Goal: Task Accomplishment & Management: Manage account settings

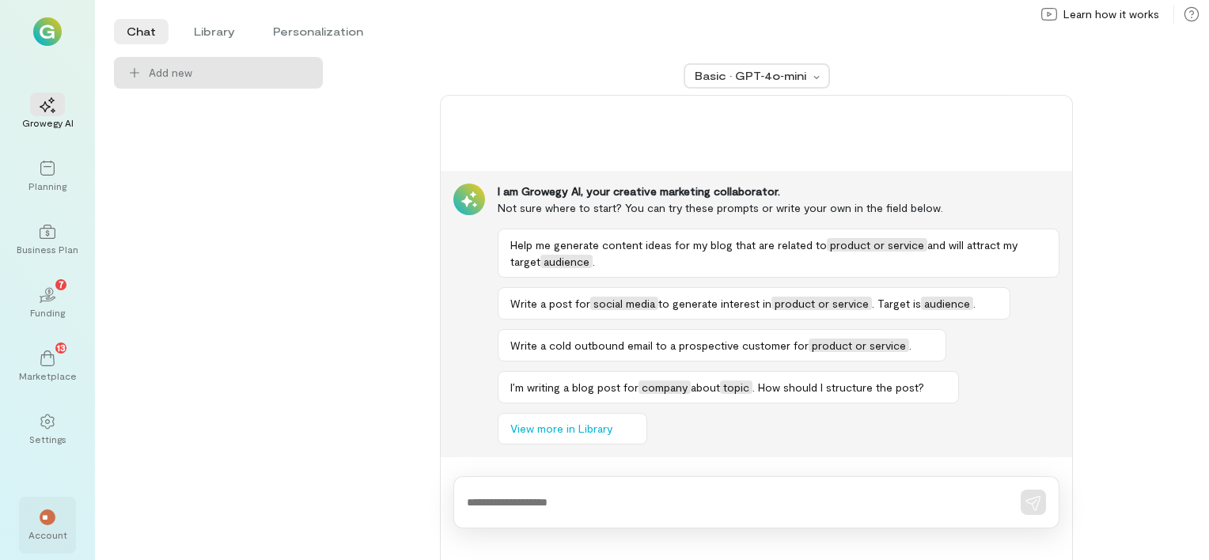
click at [58, 506] on div "**" at bounding box center [47, 517] width 35 height 24
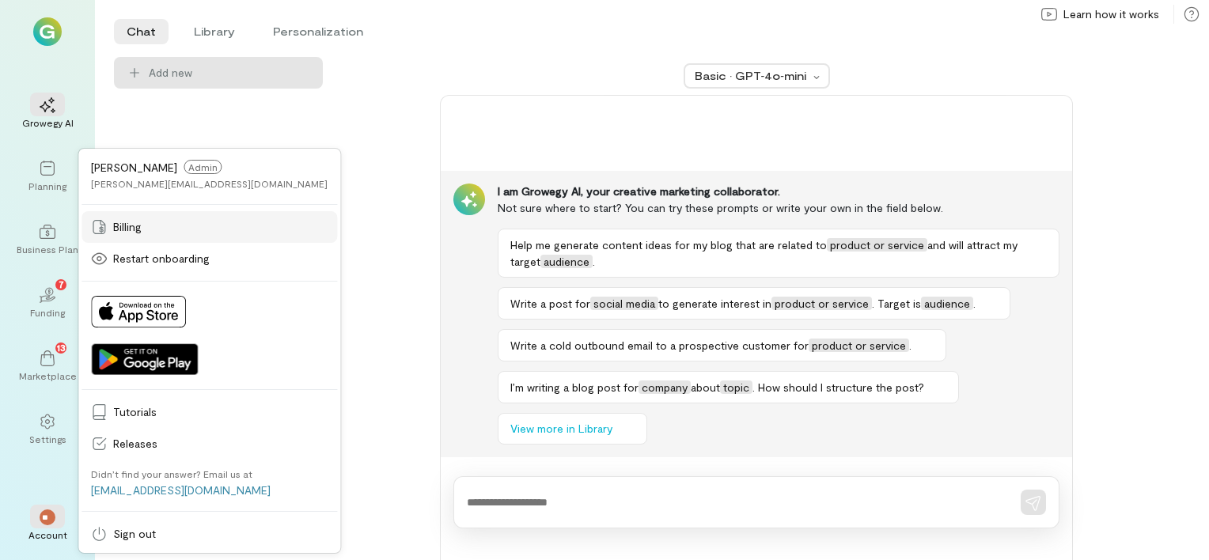
click at [139, 226] on span "Billing" at bounding box center [220, 227] width 214 height 16
